Goal: Task Accomplishment & Management: Manage account settings

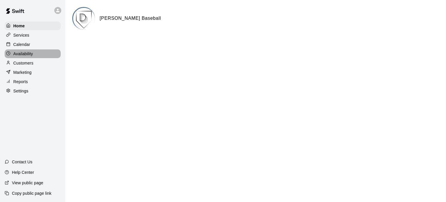
click at [20, 54] on p "Availability" at bounding box center [23, 54] width 20 height 6
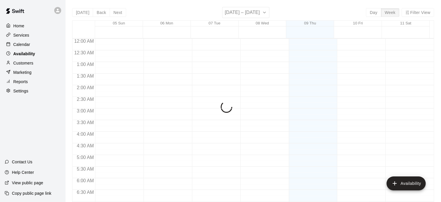
scroll to position [247, 0]
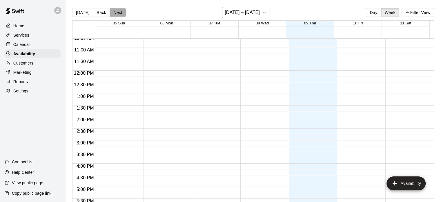
click at [112, 10] on button "Next" at bounding box center [118, 12] width 16 height 9
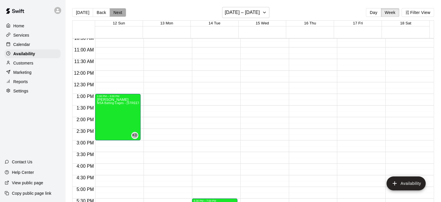
click at [112, 10] on button "Next" at bounding box center [118, 12] width 16 height 9
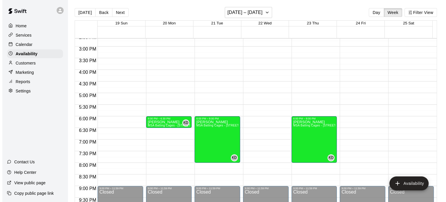
scroll to position [369, 0]
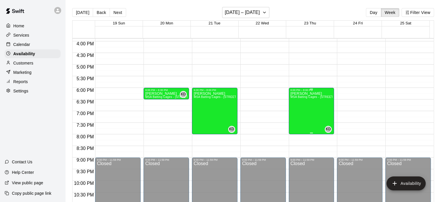
click at [313, 106] on div "[PERSON_NAME] MSA Batting Cages - [STREET_ADDRESS] (Cage 8)" at bounding box center [312, 192] width 42 height 202
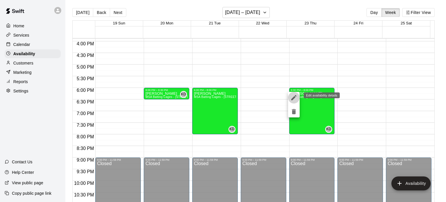
click at [294, 99] on icon "edit" at bounding box center [293, 97] width 7 height 7
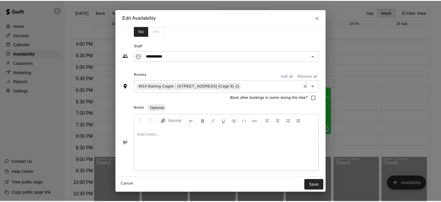
scroll to position [0, 0]
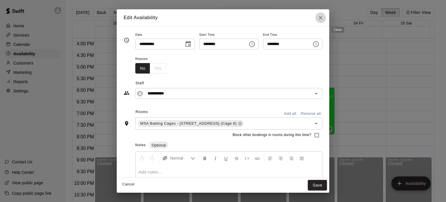
click at [323, 19] on icon "Close" at bounding box center [320, 18] width 6 height 6
type input "**********"
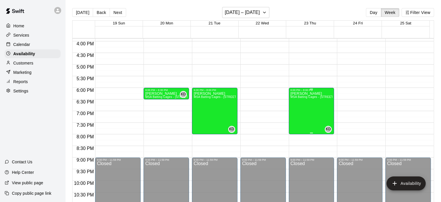
click at [323, 122] on div "[PERSON_NAME] MSA Batting Cages - [STREET_ADDRESS] (Cage 8)" at bounding box center [312, 192] width 42 height 202
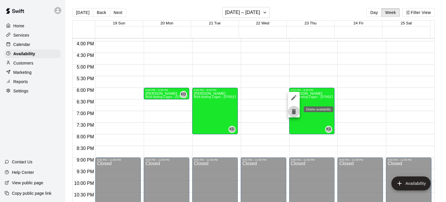
click at [293, 114] on icon "delete" at bounding box center [294, 111] width 4 height 5
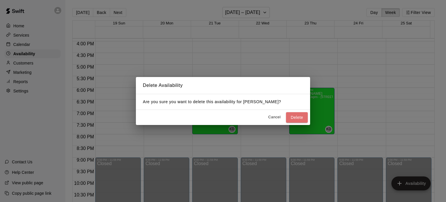
click at [293, 114] on button "Delete" at bounding box center [297, 117] width 22 height 11
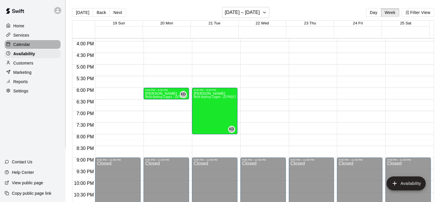
click at [19, 46] on p "Calendar" at bounding box center [21, 44] width 17 height 6
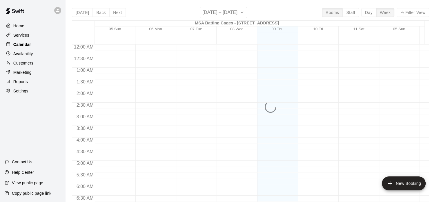
scroll to position [247, 0]
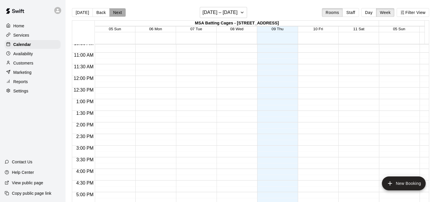
click at [115, 12] on button "Next" at bounding box center [117, 12] width 16 height 9
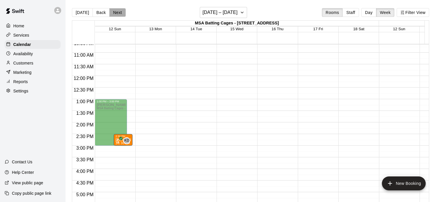
click at [115, 12] on button "Next" at bounding box center [117, 12] width 16 height 9
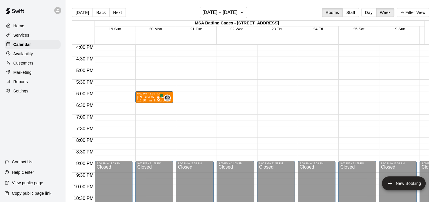
scroll to position [371, 0]
click at [19, 57] on p "Availability" at bounding box center [23, 54] width 20 height 6
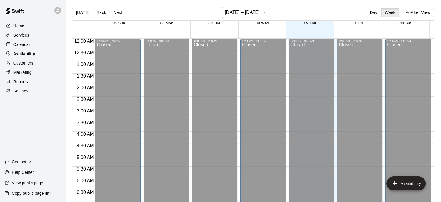
scroll to position [247, 0]
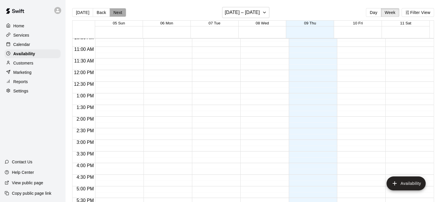
click at [117, 8] on button "Next" at bounding box center [118, 12] width 16 height 9
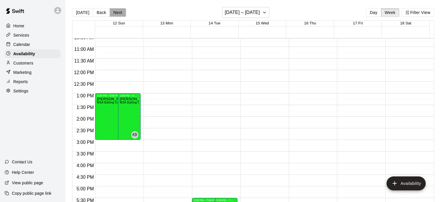
click at [117, 8] on button "Next" at bounding box center [118, 12] width 16 height 9
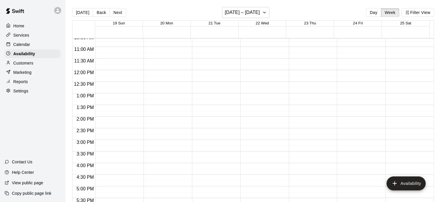
click at [32, 48] on div "Calendar" at bounding box center [33, 44] width 56 height 9
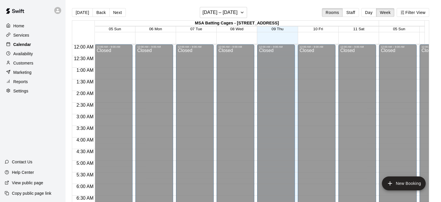
scroll to position [247, 0]
